Goal: Task Accomplishment & Management: Complete application form

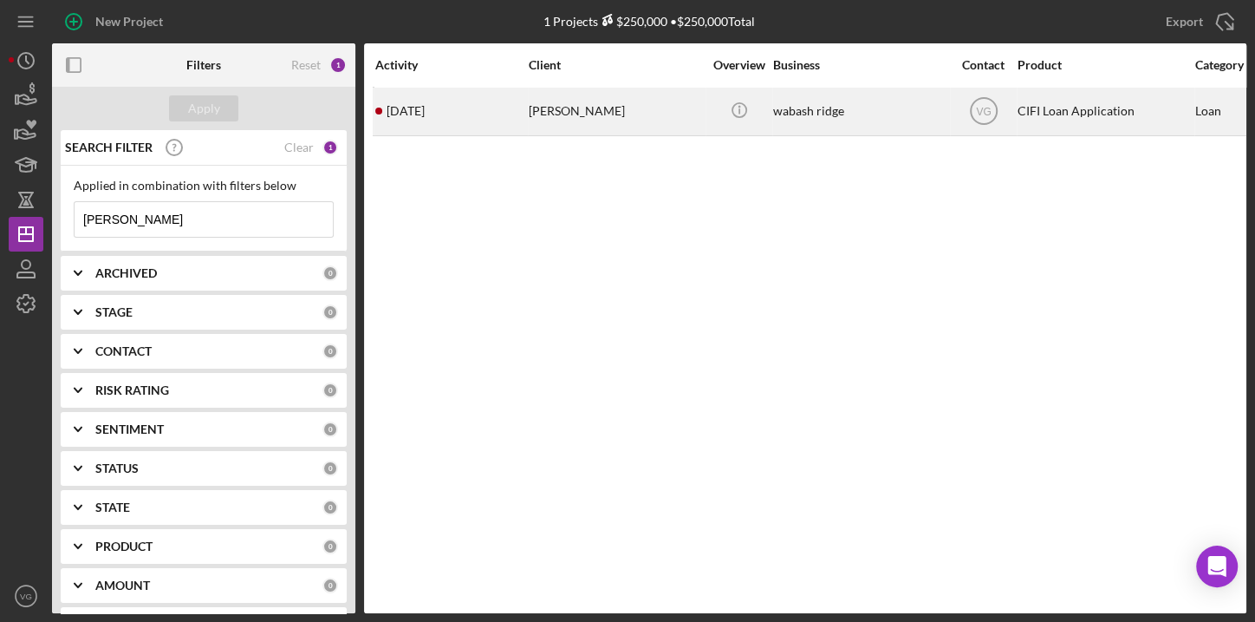
type input "[PERSON_NAME]"
click at [553, 114] on div "[PERSON_NAME]" at bounding box center [615, 111] width 173 height 46
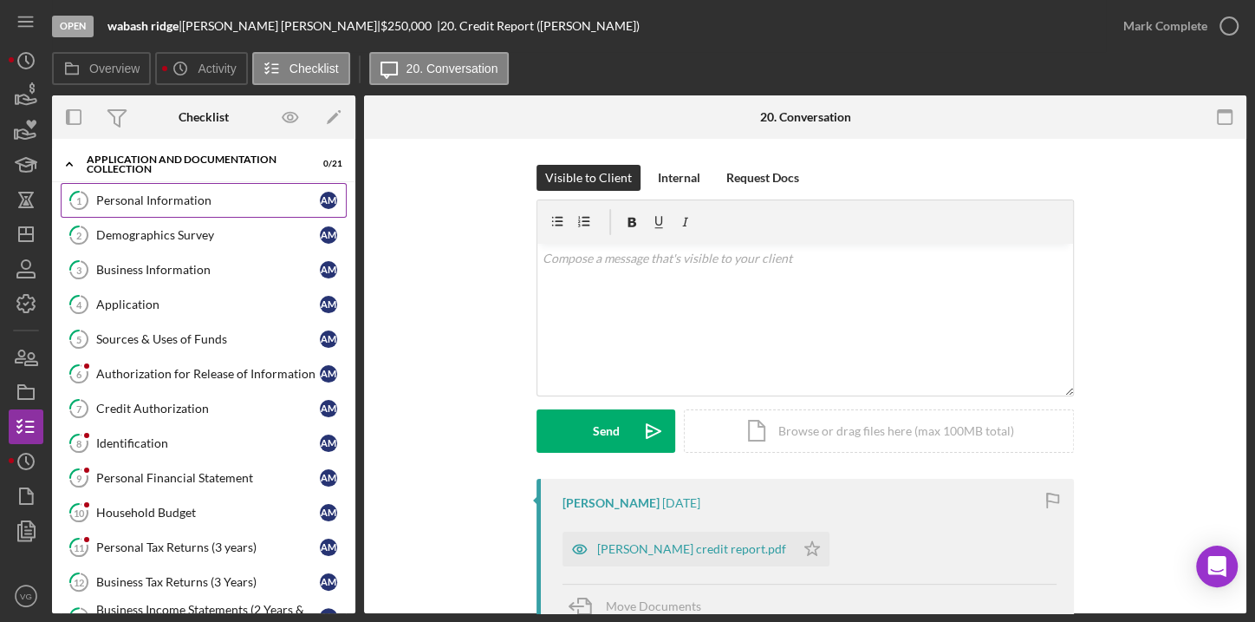
click at [175, 205] on div "Personal Information" at bounding box center [208, 200] width 224 height 14
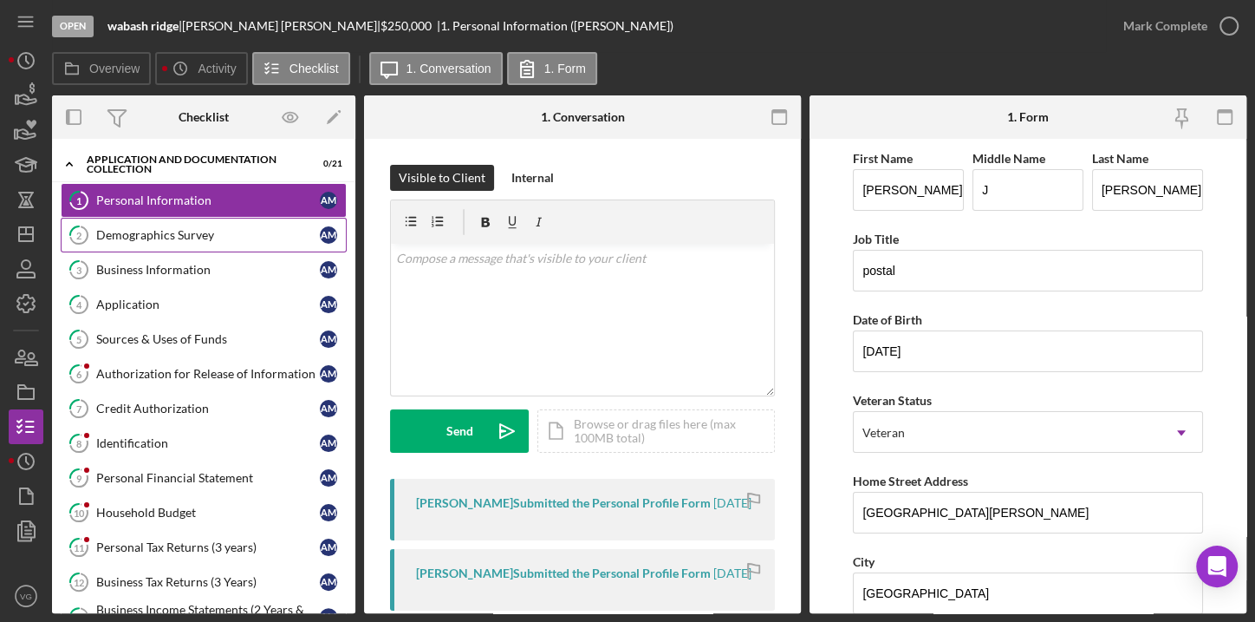
click at [193, 237] on div "Demographics Survey" at bounding box center [208, 235] width 224 height 14
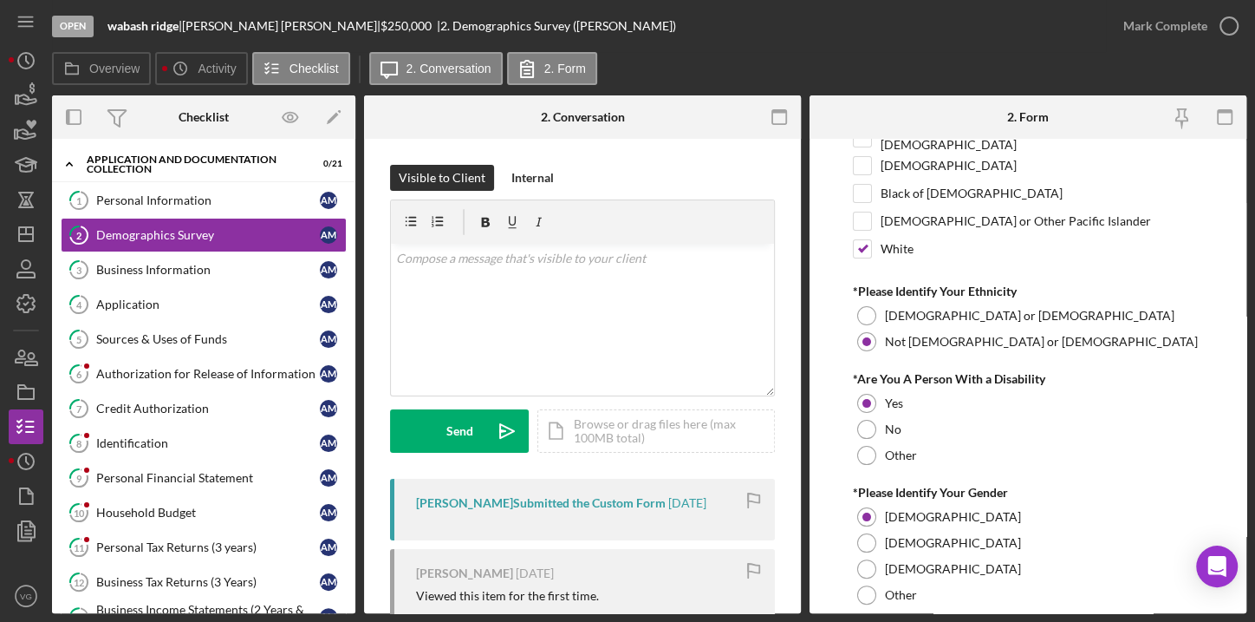
scroll to position [212, 0]
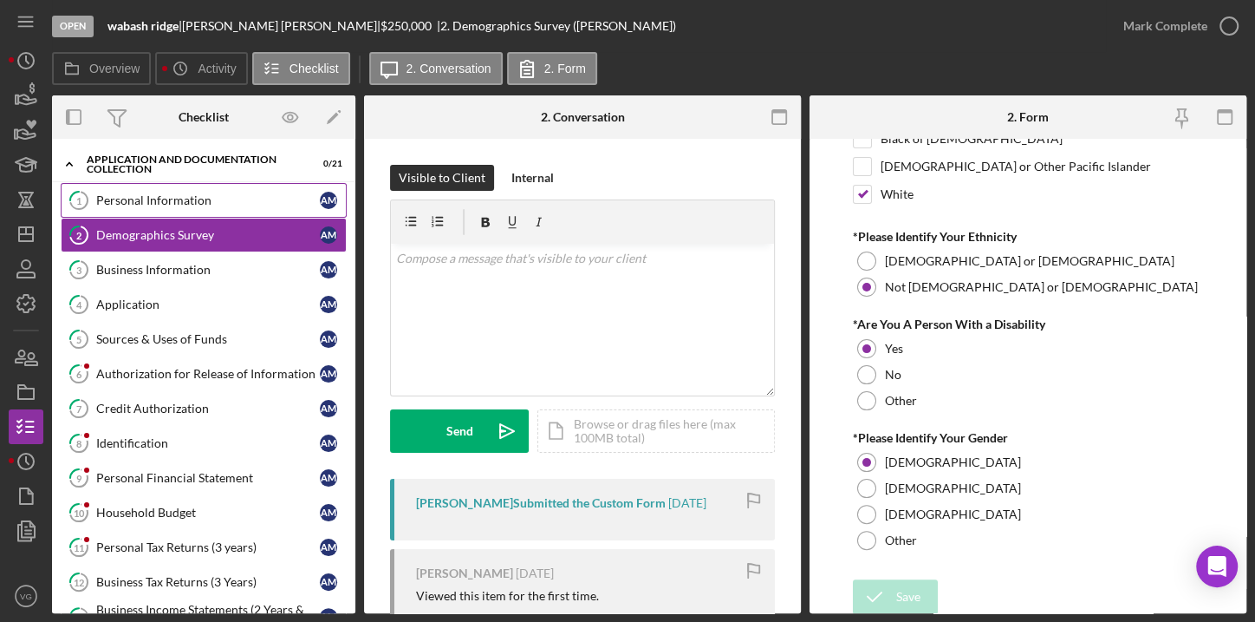
click at [195, 199] on div "Personal Information" at bounding box center [208, 200] width 224 height 14
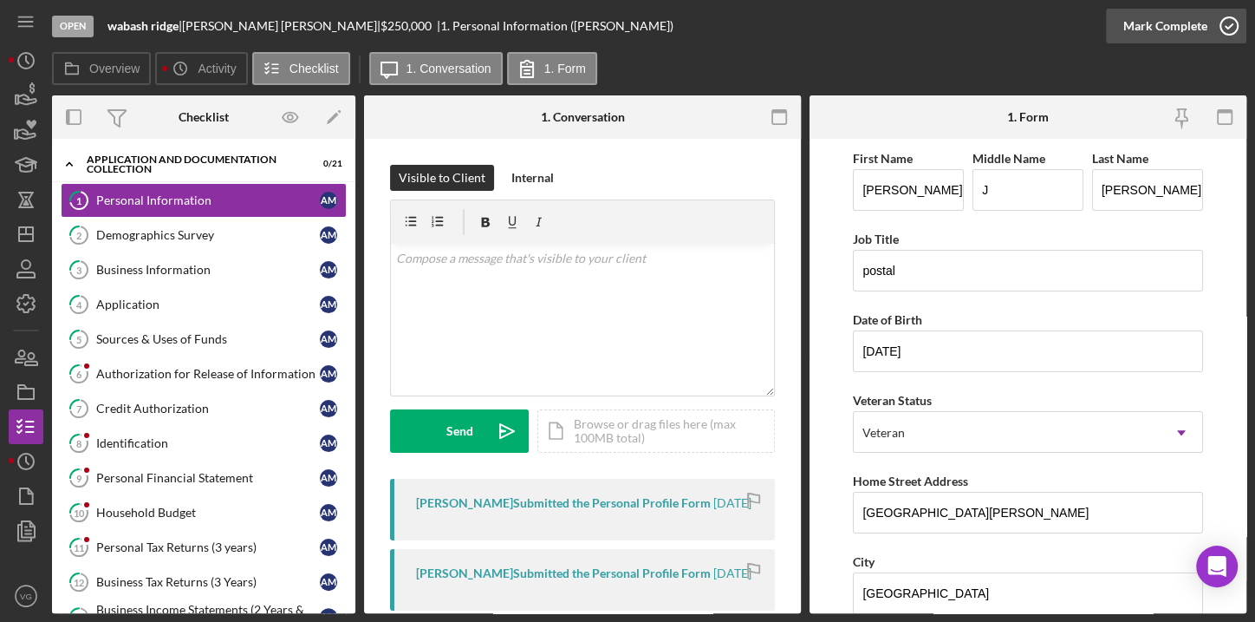
click at [1224, 24] on icon "button" at bounding box center [1228, 25] width 43 height 43
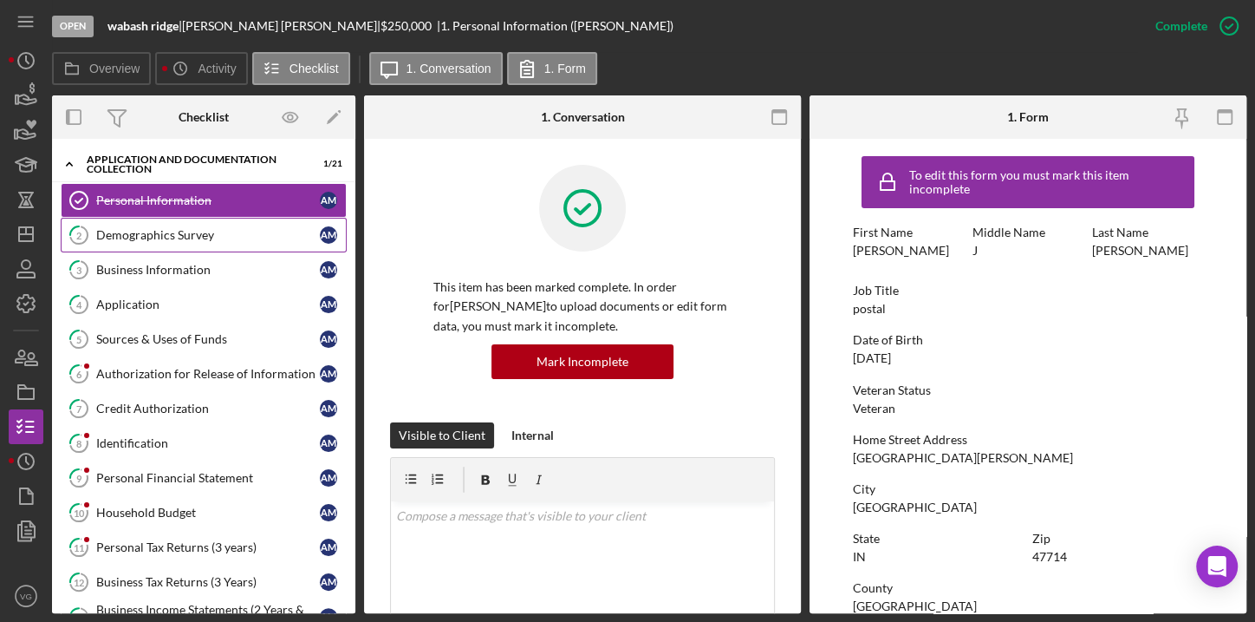
click at [161, 236] on div "Demographics Survey" at bounding box center [208, 235] width 224 height 14
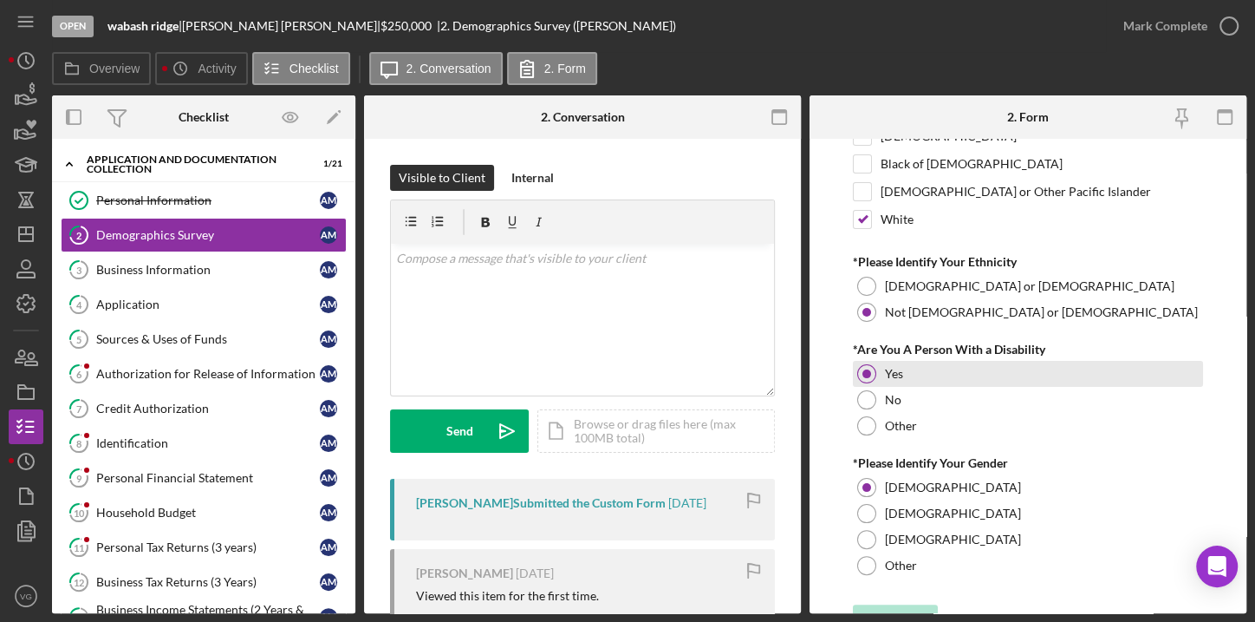
scroll to position [212, 0]
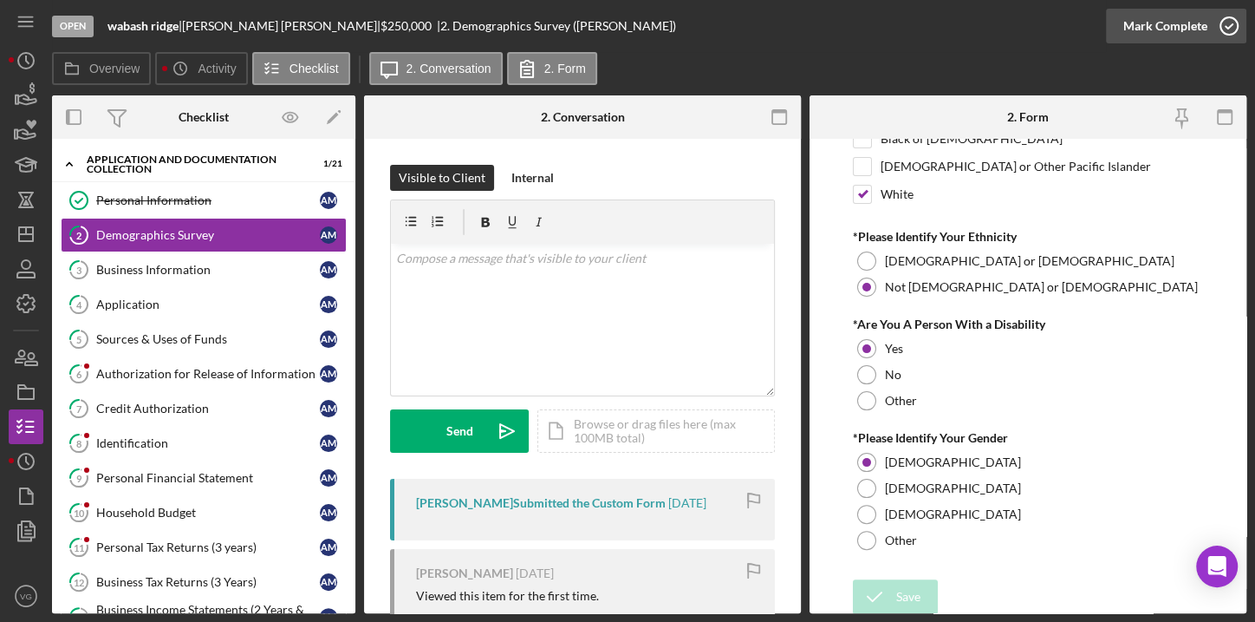
click at [1208, 27] on icon "button" at bounding box center [1228, 25] width 43 height 43
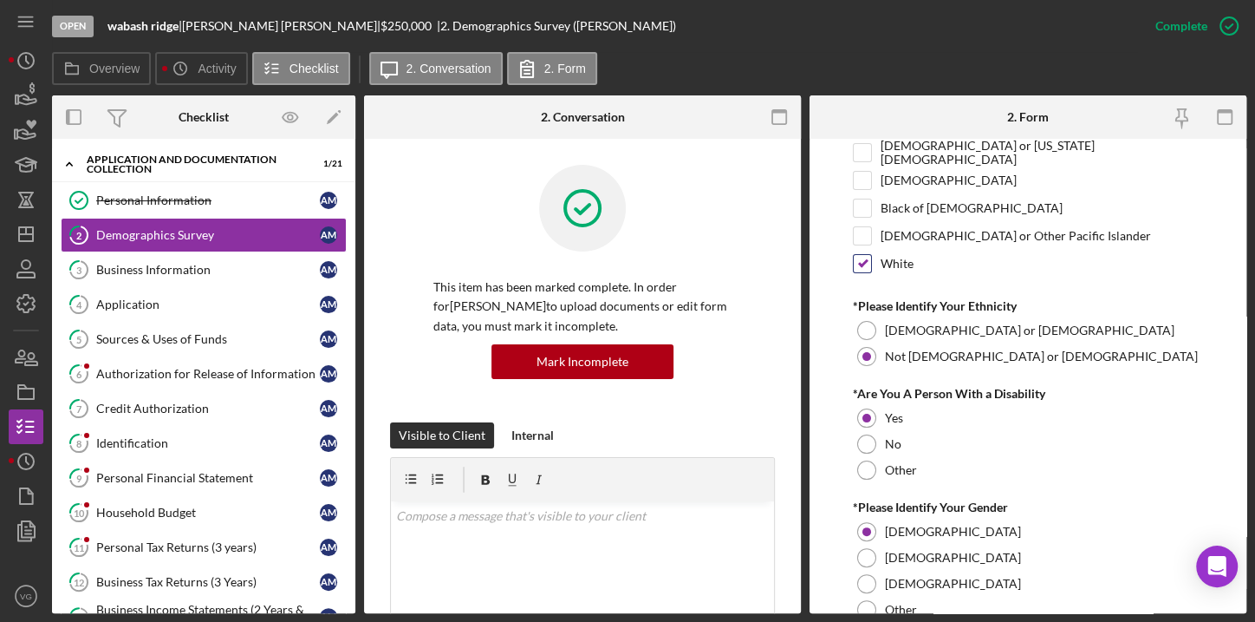
scroll to position [281, 0]
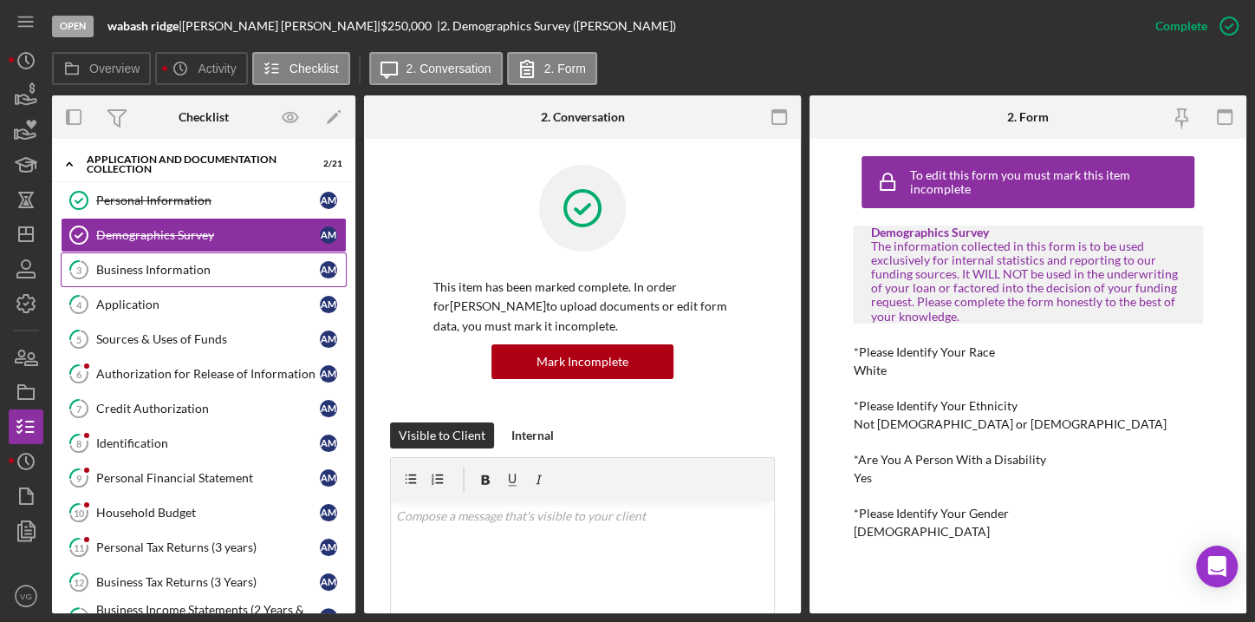
click at [135, 270] on div "Business Information" at bounding box center [208, 270] width 224 height 14
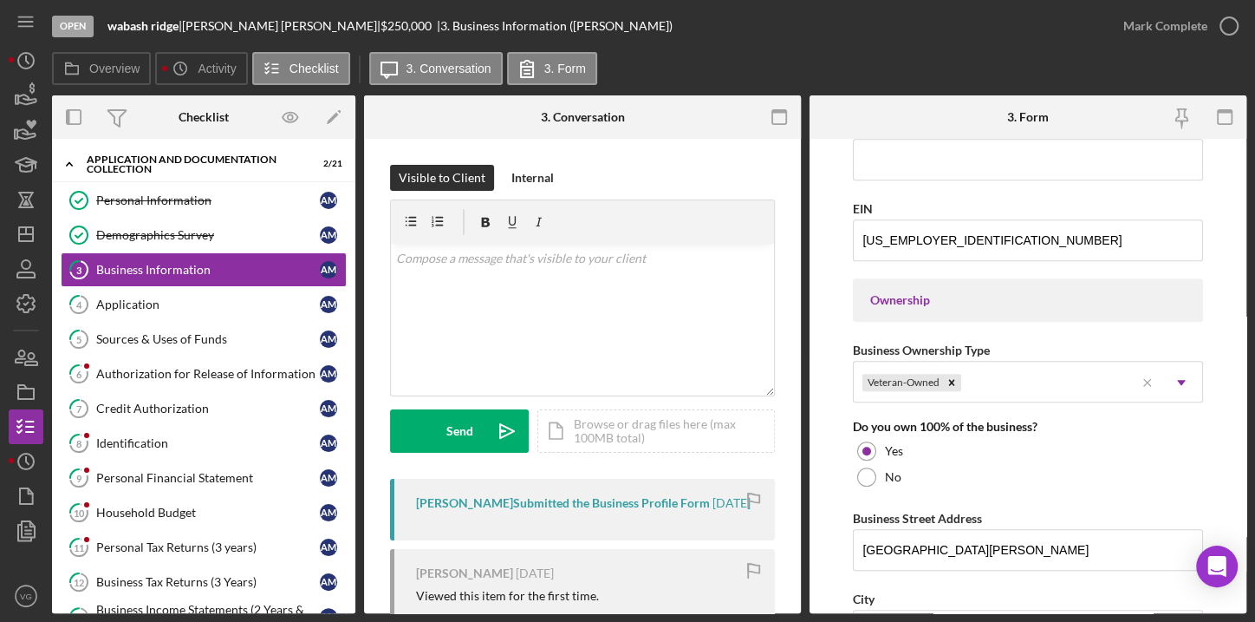
scroll to position [654, 0]
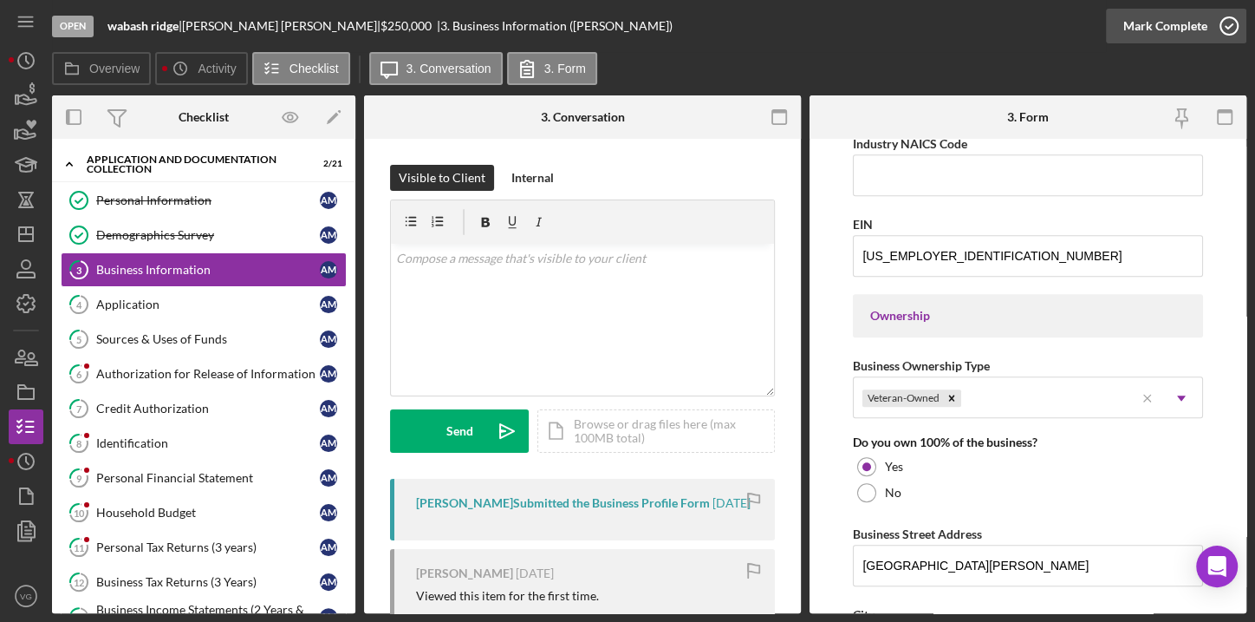
click at [1189, 24] on div "Mark Complete" at bounding box center [1165, 26] width 84 height 35
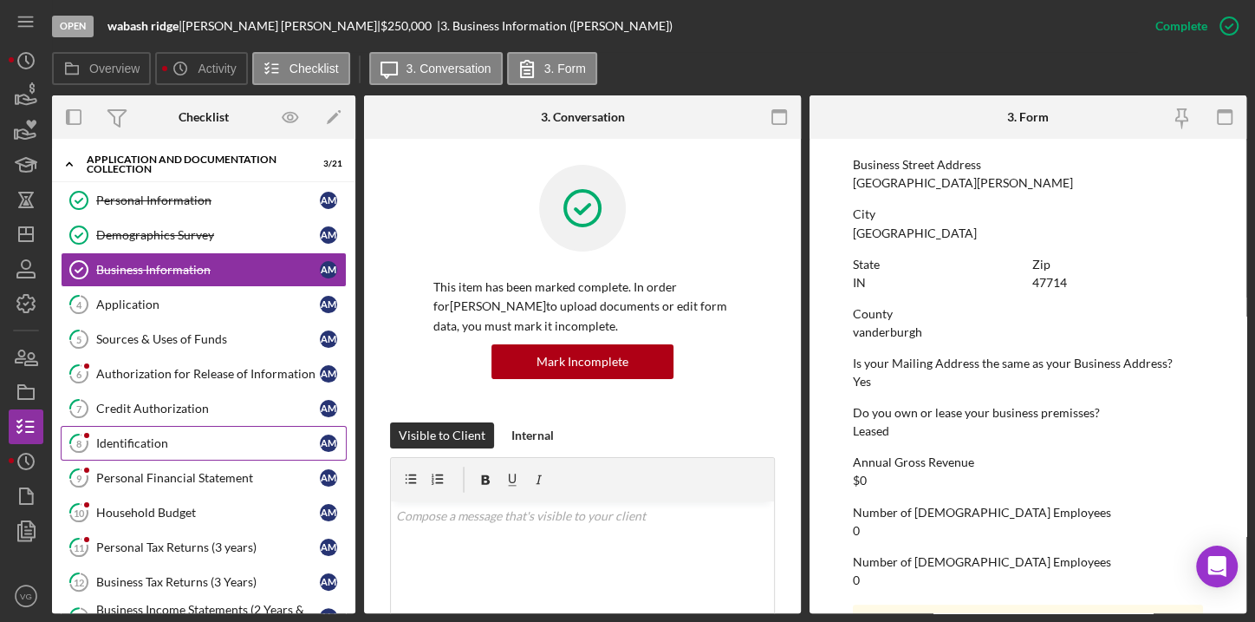
scroll to position [431, 0]
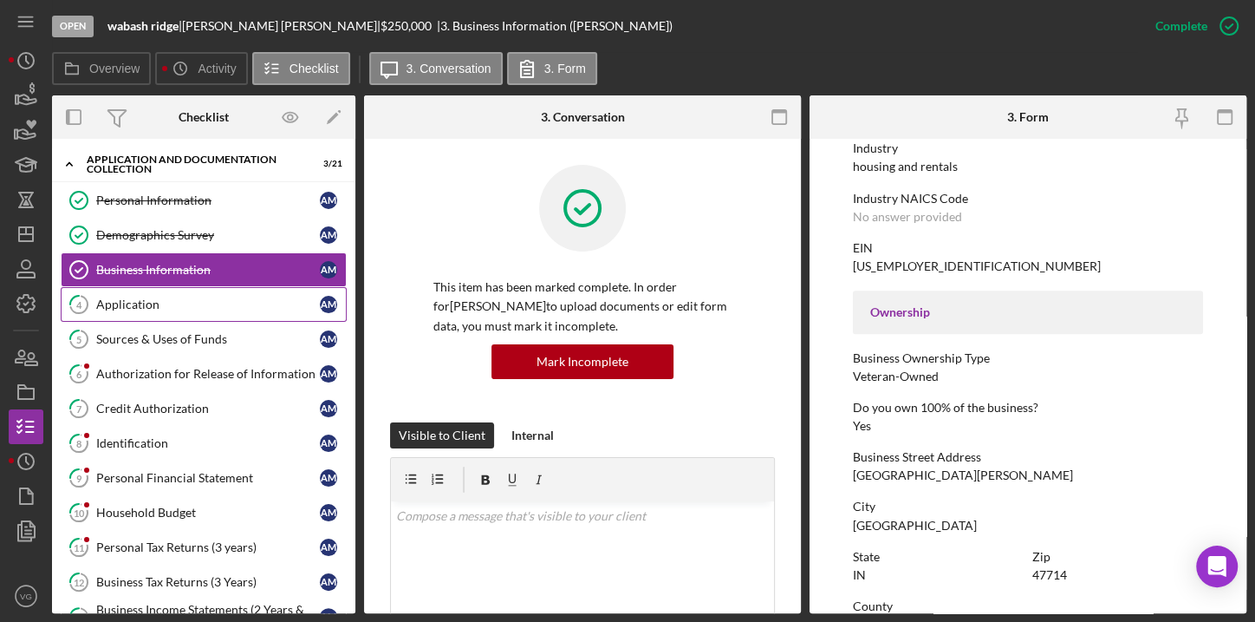
click at [152, 303] on div "Application" at bounding box center [208, 304] width 224 height 14
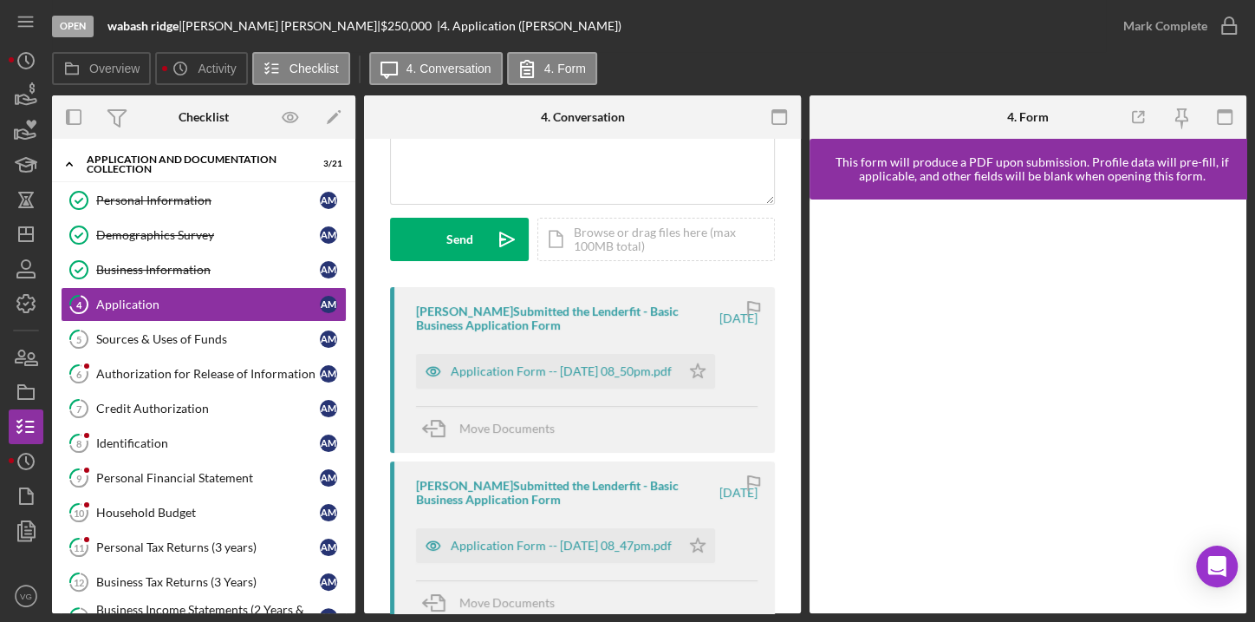
scroll to position [236, 0]
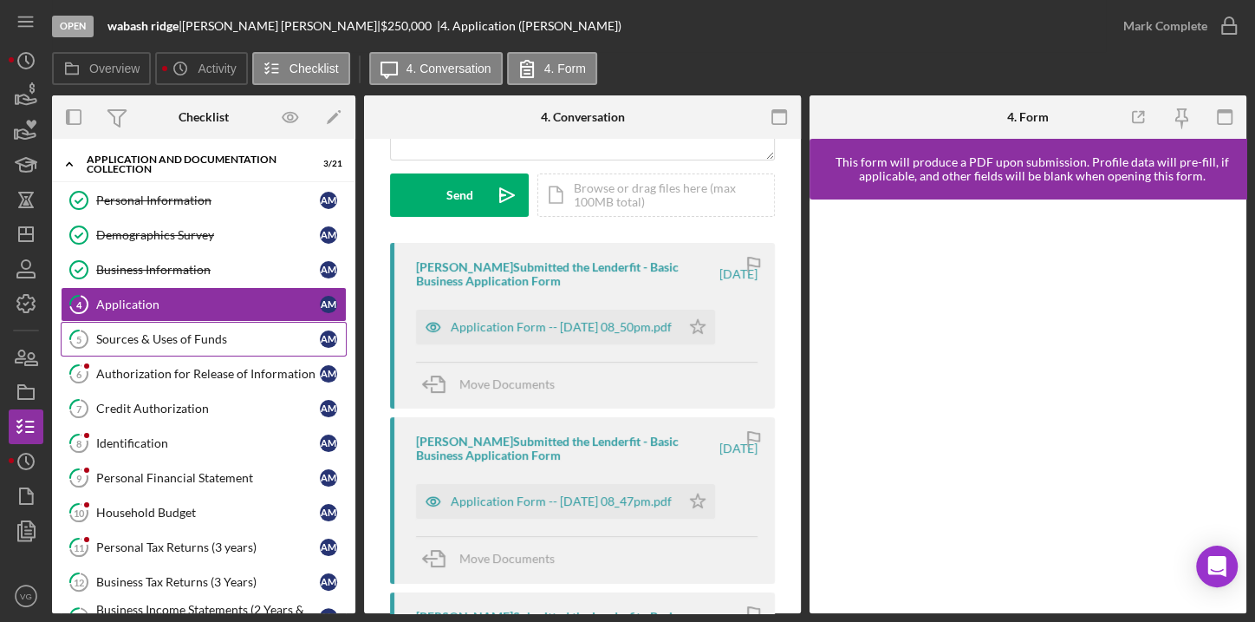
click at [186, 339] on div "Sources & Uses of Funds" at bounding box center [208, 339] width 224 height 14
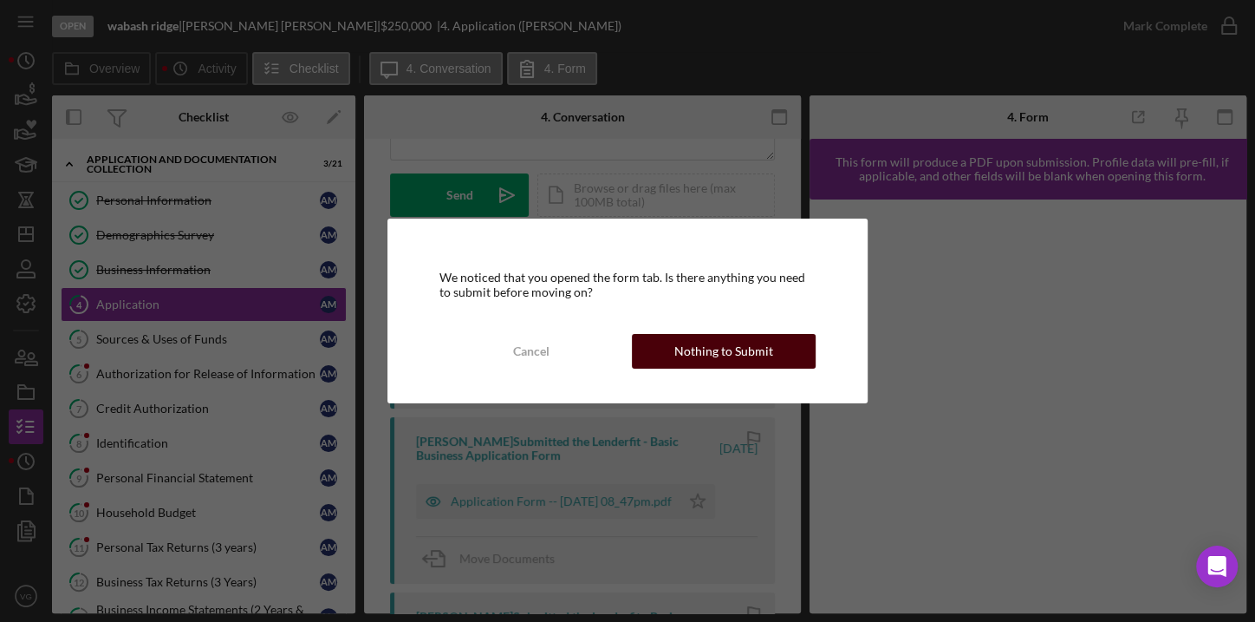
click at [727, 357] on div "Nothing to Submit" at bounding box center [723, 351] width 99 height 35
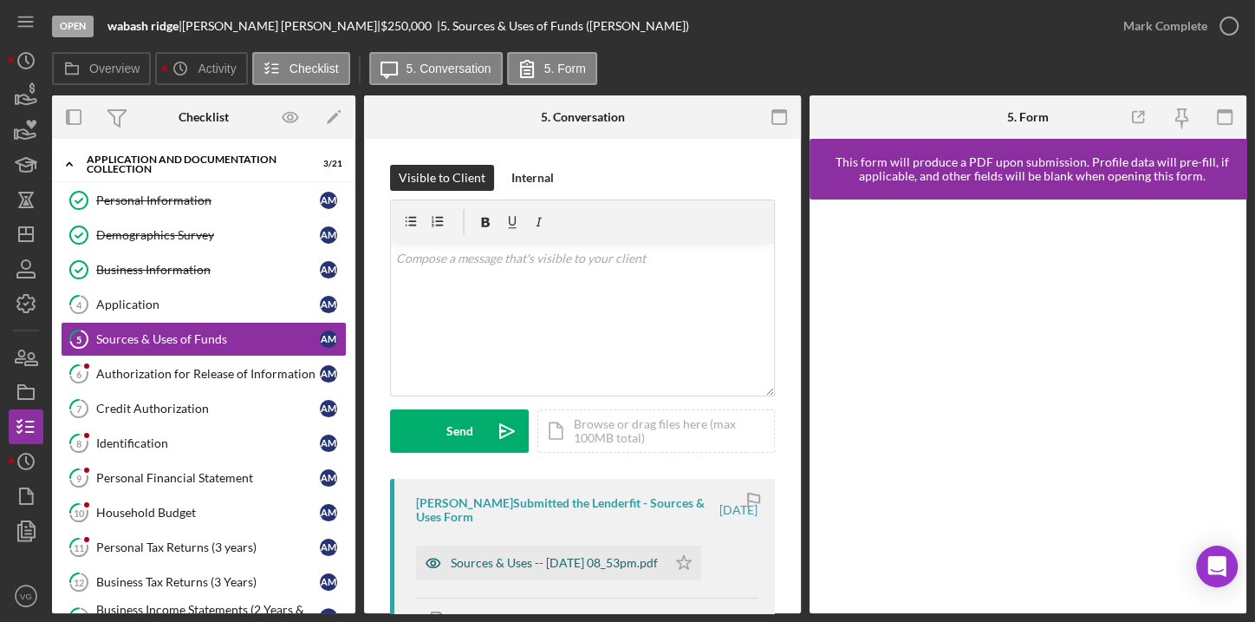
click at [615, 556] on div "Sources & Uses -- [DATE] 08_53pm.pdf" at bounding box center [554, 563] width 207 height 14
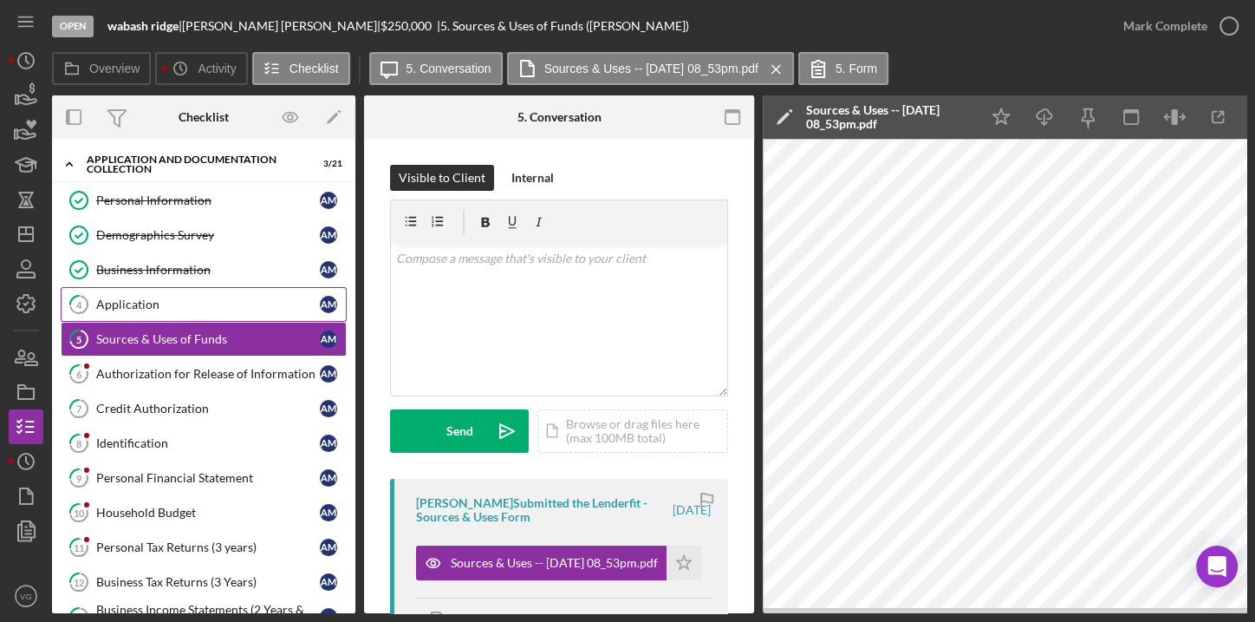
click at [139, 312] on link "4 Application A M" at bounding box center [204, 304] width 286 height 35
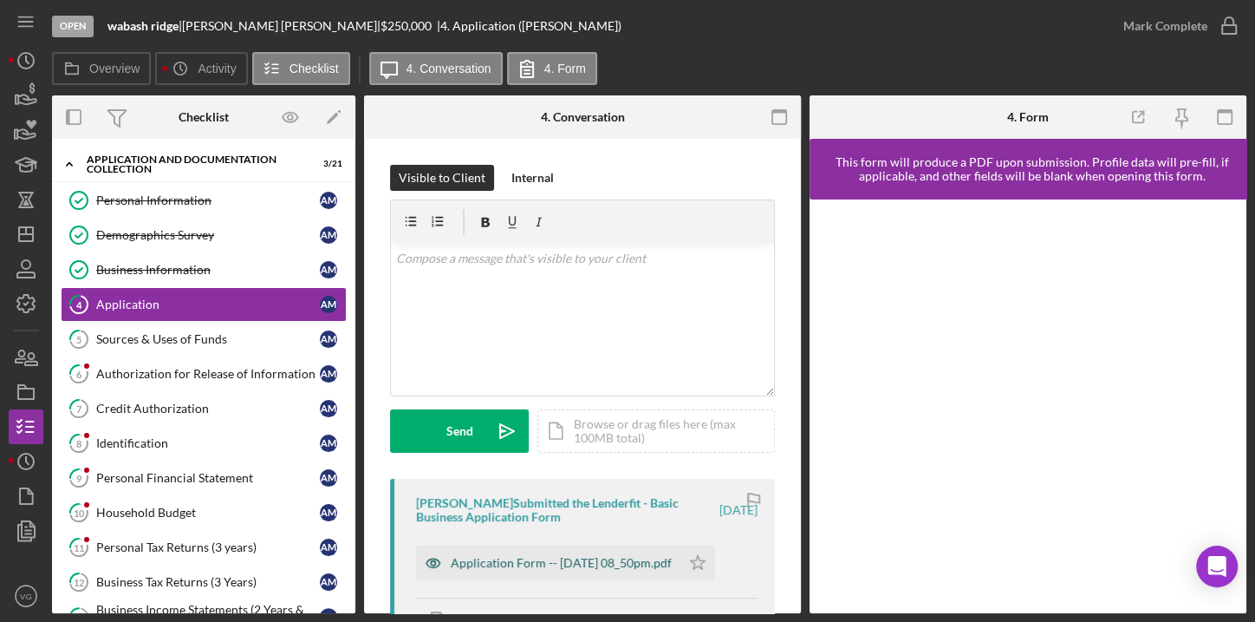
click at [541, 556] on div "Application Form -- [DATE] 08_50pm.pdf" at bounding box center [561, 563] width 221 height 14
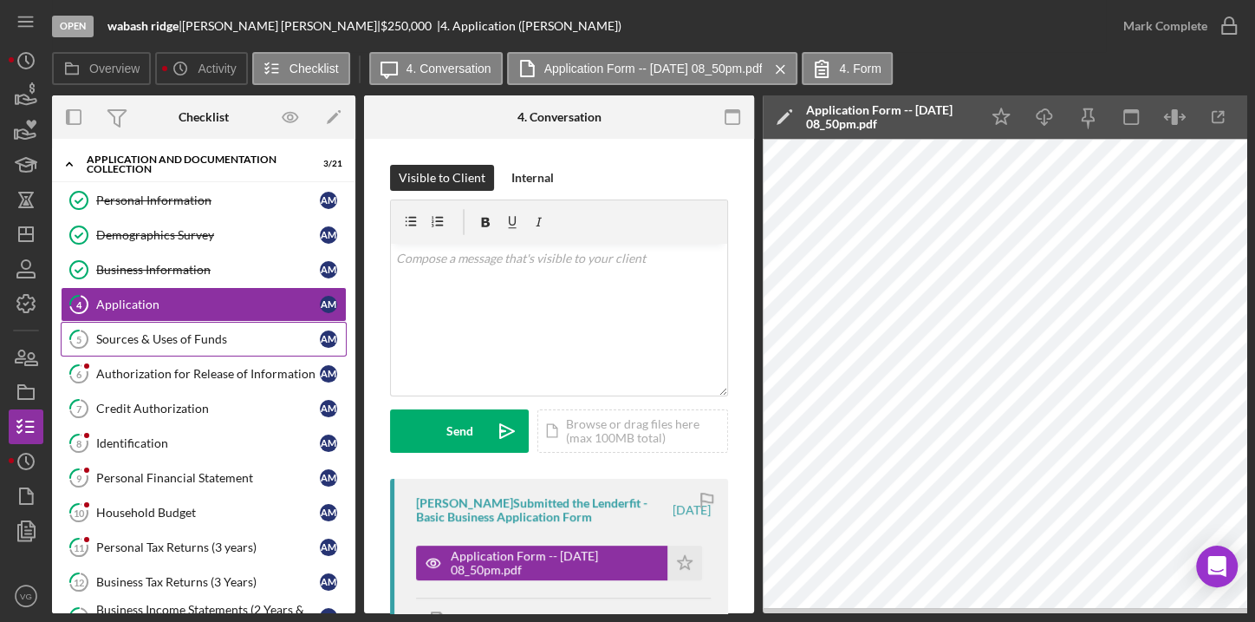
click at [195, 339] on div "Sources & Uses of Funds" at bounding box center [208, 339] width 224 height 14
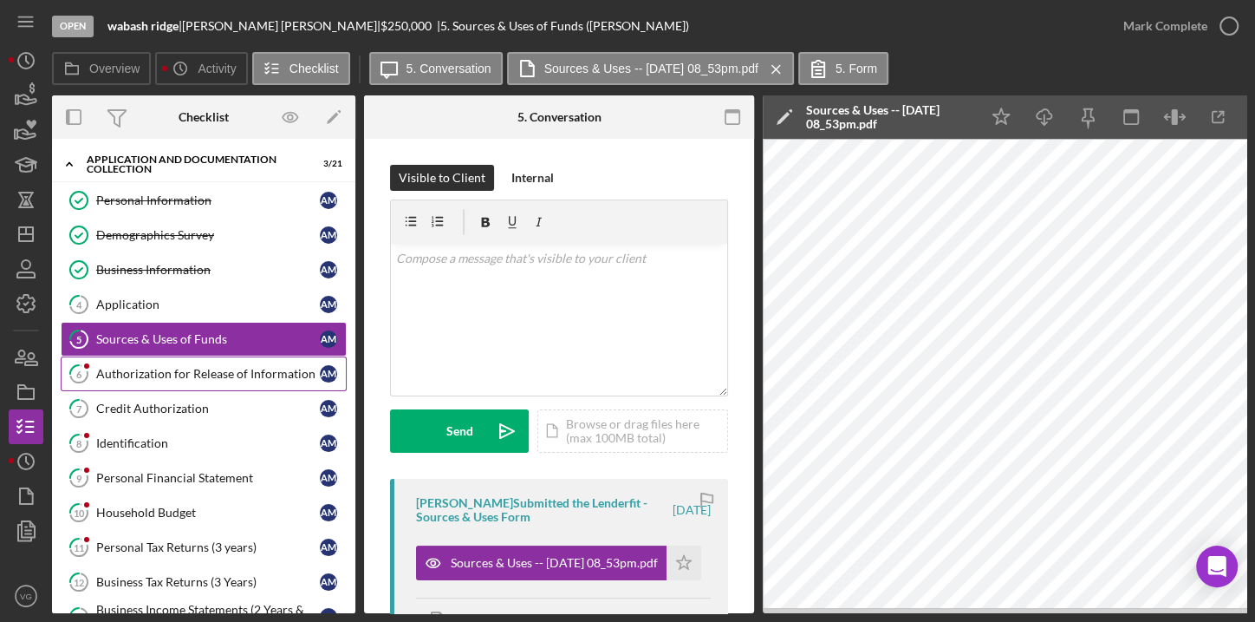
click at [200, 379] on link "6 Authorization for Release of Information A M" at bounding box center [204, 373] width 286 height 35
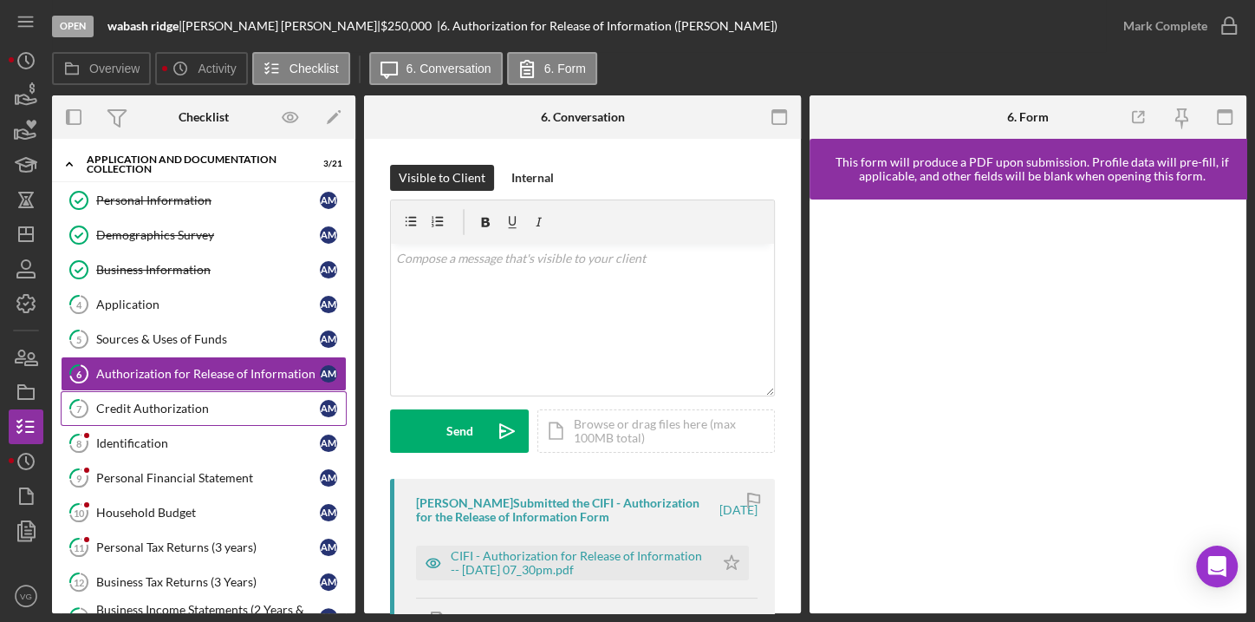
click at [164, 412] on div "Credit Authorization" at bounding box center [208, 408] width 224 height 14
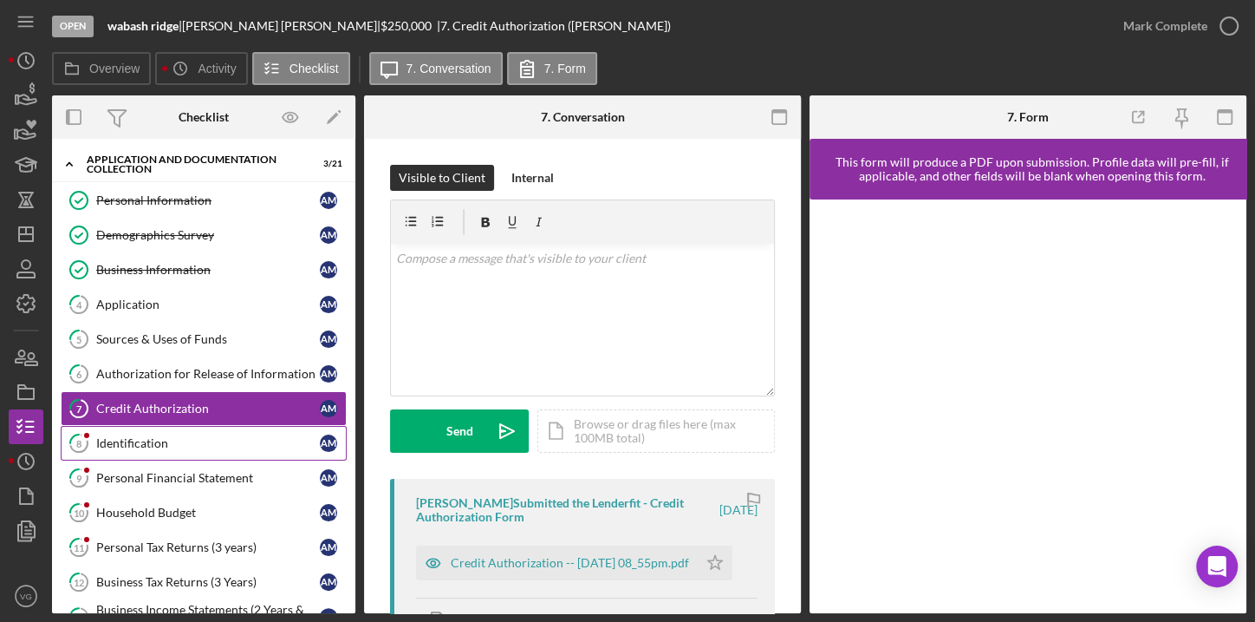
click at [168, 439] on div "Identification" at bounding box center [208, 443] width 224 height 14
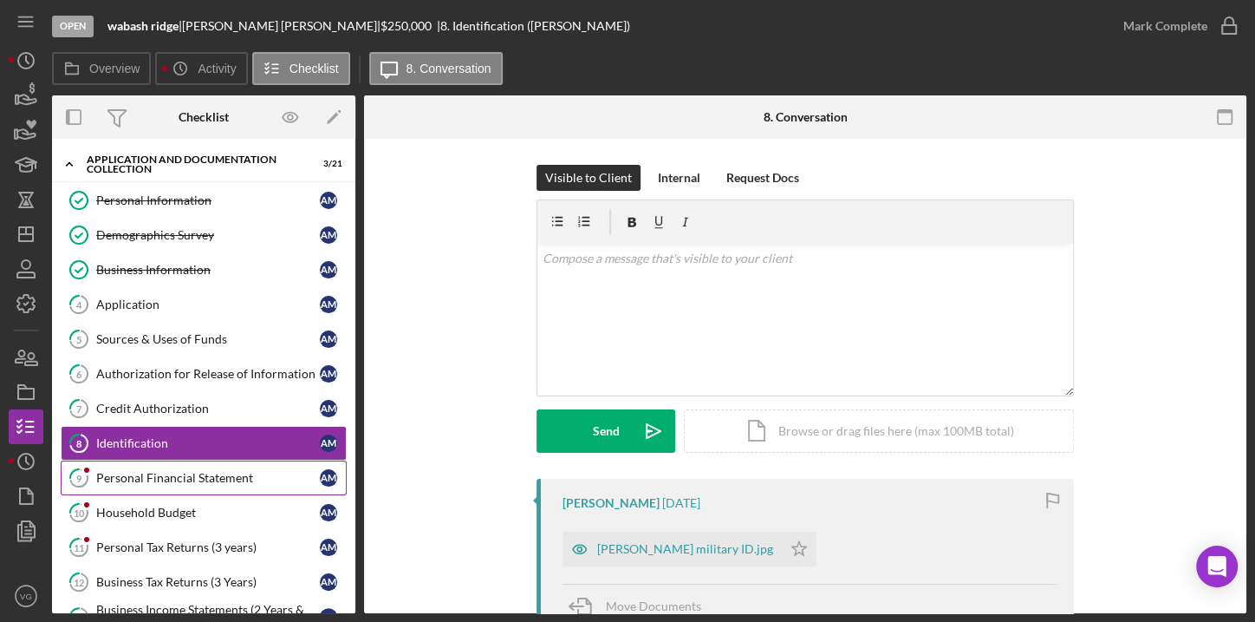
click at [168, 471] on div "Personal Financial Statement" at bounding box center [208, 478] width 224 height 14
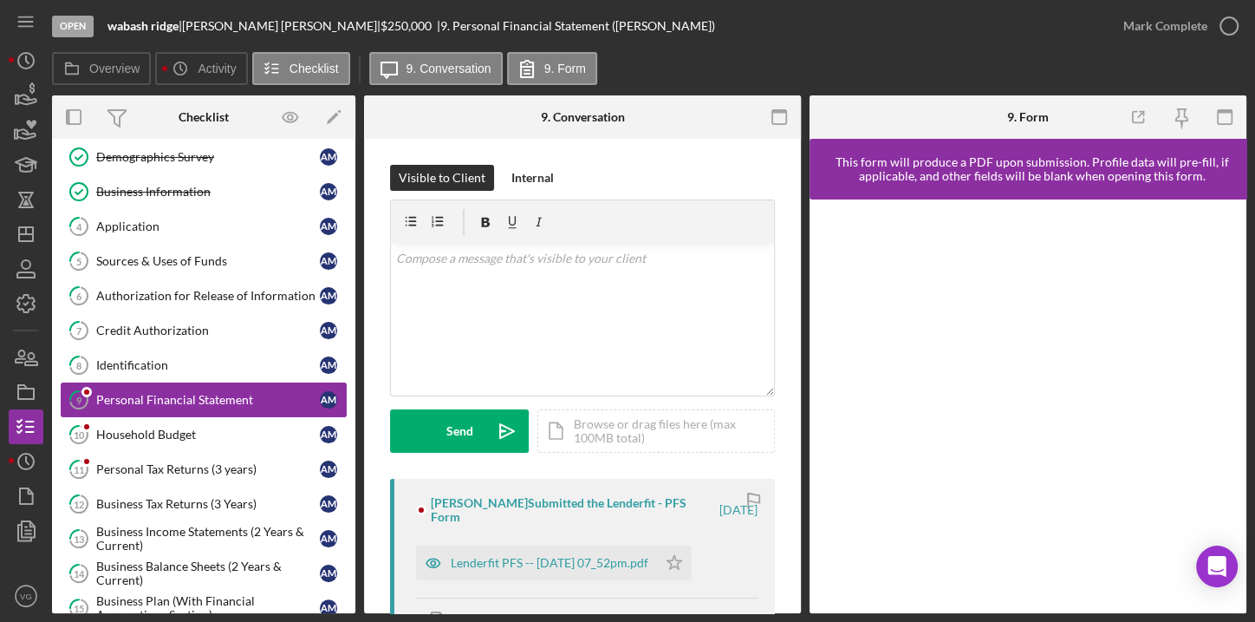
scroll to position [157, 0]
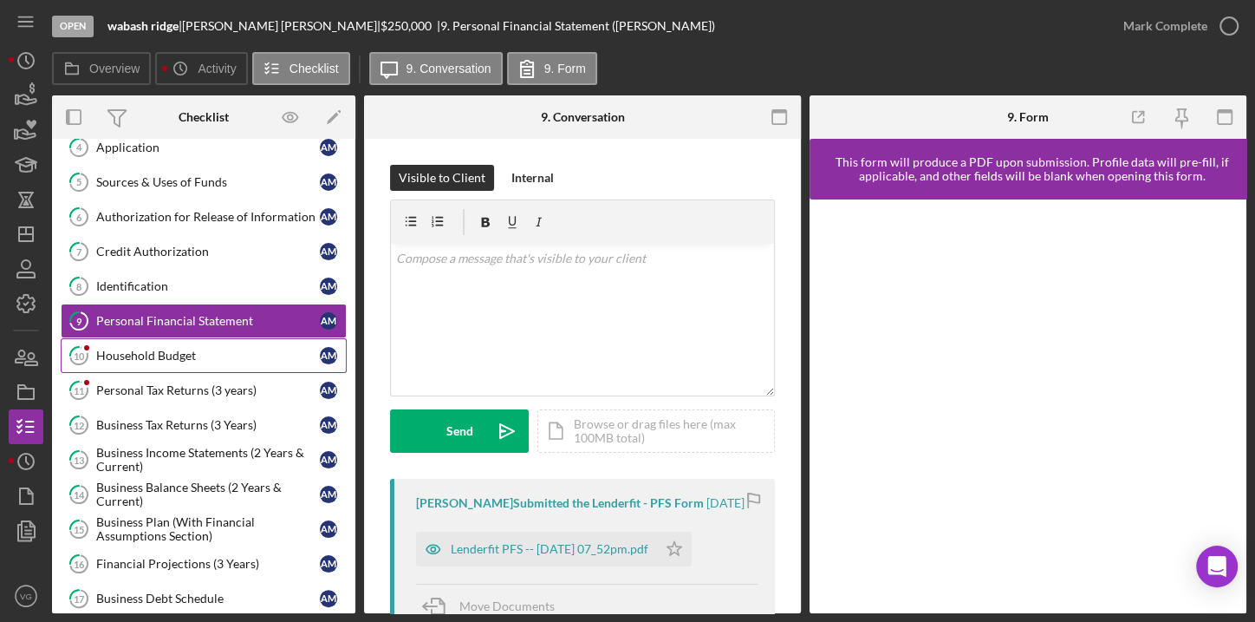
click at [142, 359] on link "10 Household Budget A M" at bounding box center [204, 355] width 286 height 35
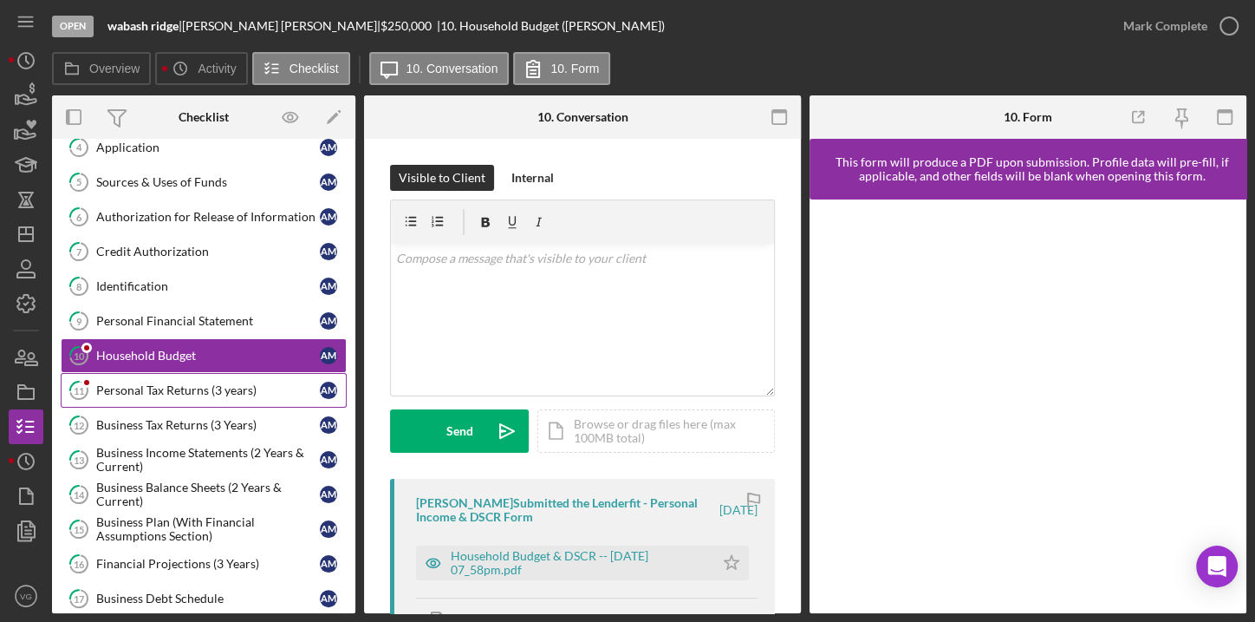
click at [144, 383] on div "Personal Tax Returns (3 years)" at bounding box center [208, 390] width 224 height 14
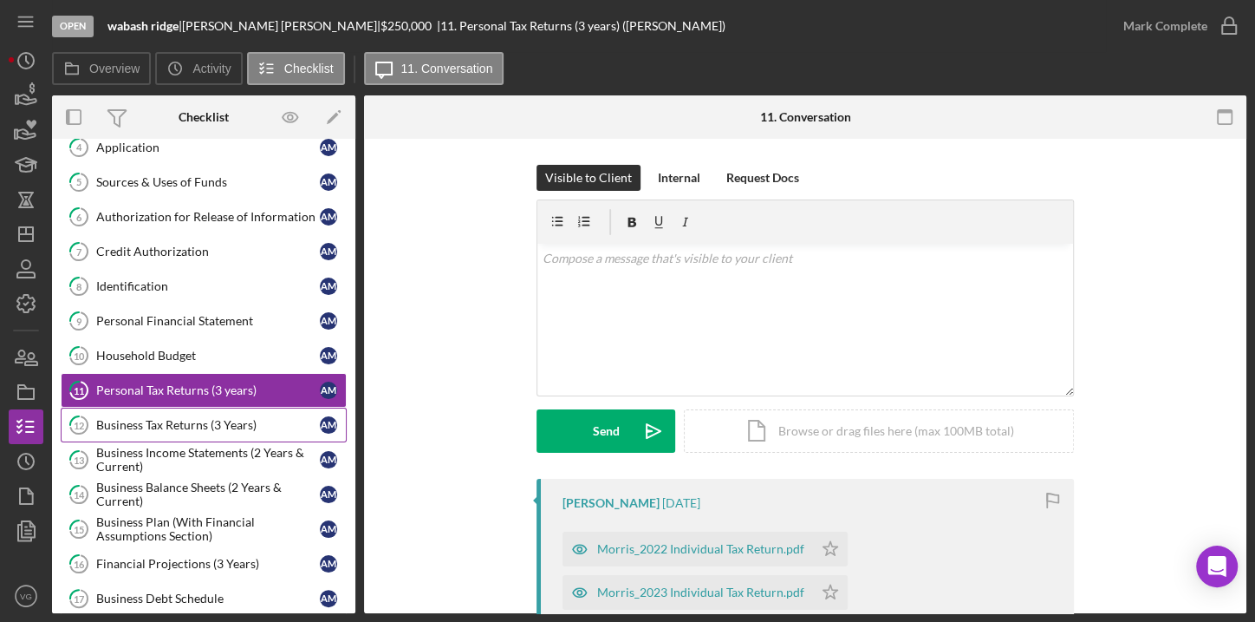
click at [151, 411] on link "12 Business Tax Returns (3 Years) A M" at bounding box center [204, 424] width 286 height 35
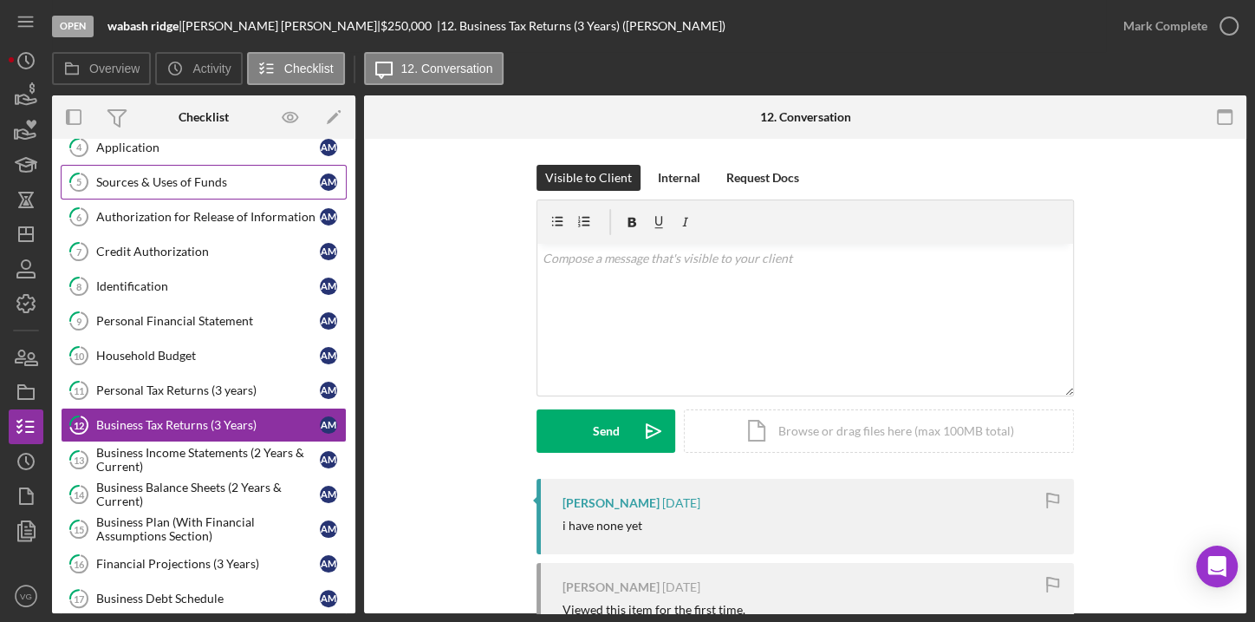
click at [163, 185] on div "Sources & Uses of Funds" at bounding box center [208, 182] width 224 height 14
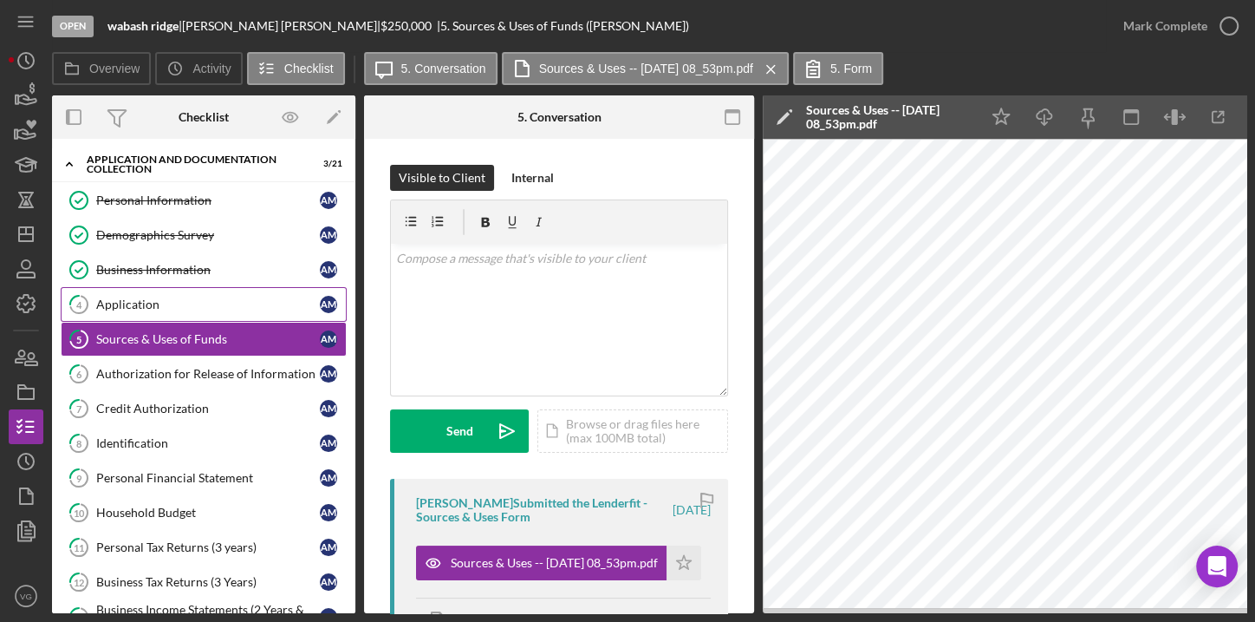
click at [152, 310] on link "4 Application A M" at bounding box center [204, 304] width 286 height 35
